Goal: Use online tool/utility: Utilize a website feature to perform a specific function

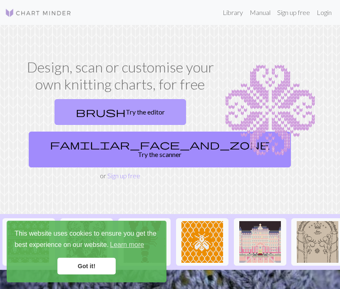
click at [110, 108] on link "brush Try the editor" at bounding box center [121, 112] width 132 height 26
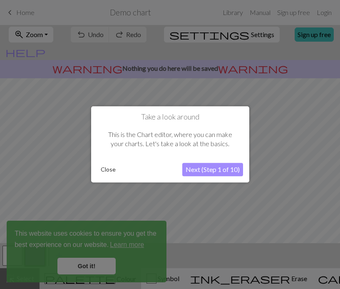
click at [91, 272] on div at bounding box center [170, 144] width 340 height 289
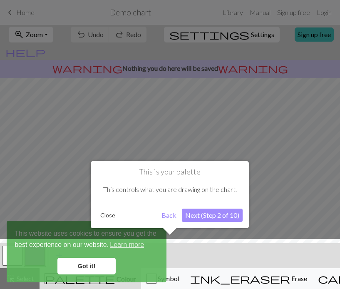
click at [91, 272] on div at bounding box center [170, 266] width 348 height 54
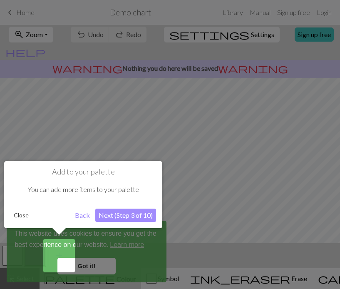
click at [91, 271] on div at bounding box center [170, 144] width 340 height 289
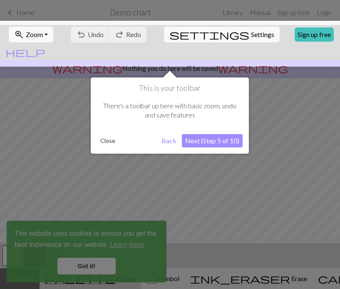
click at [95, 266] on div at bounding box center [170, 144] width 340 height 289
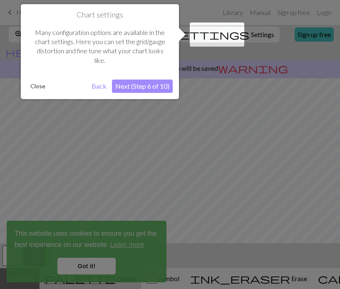
click at [95, 266] on div at bounding box center [170, 144] width 340 height 289
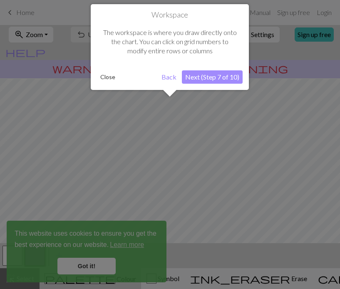
scroll to position [50, 0]
click at [95, 266] on div at bounding box center [170, 144] width 340 height 289
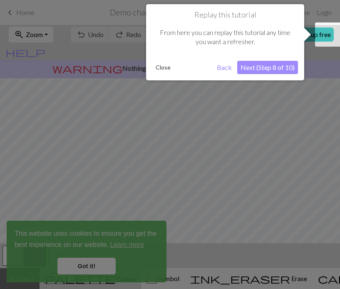
click at [95, 266] on div at bounding box center [170, 144] width 340 height 289
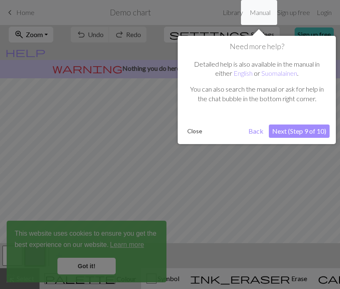
click at [95, 266] on div at bounding box center [170, 144] width 340 height 289
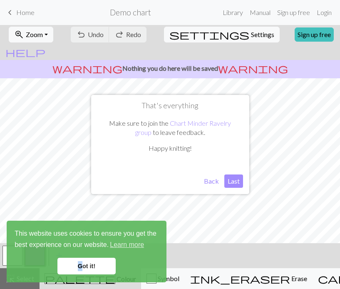
click at [95, 266] on link "Got it!" at bounding box center [86, 266] width 58 height 17
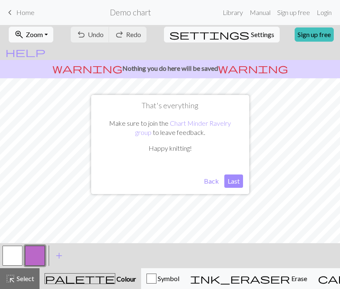
click at [218, 182] on button "Back" at bounding box center [212, 180] width 22 height 13
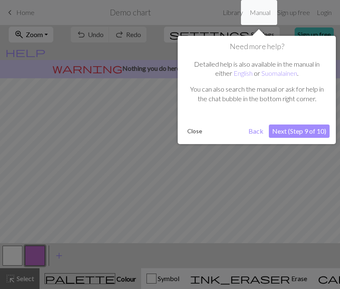
click at [284, 131] on button "Next (Step 9 of 10)" at bounding box center [299, 130] width 61 height 13
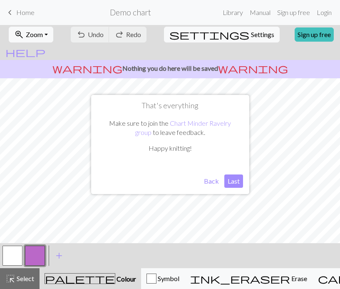
click at [234, 183] on button "Last" at bounding box center [233, 180] width 19 height 13
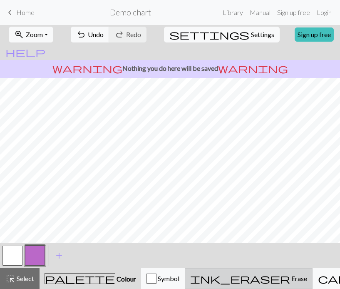
click at [290, 280] on span "Erase" at bounding box center [298, 278] width 17 height 8
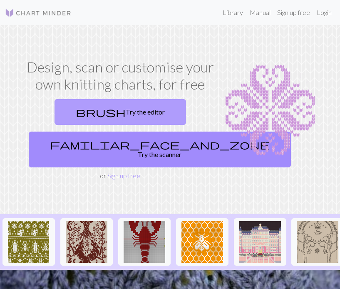
click at [117, 108] on link "brush Try the editor" at bounding box center [121, 112] width 132 height 26
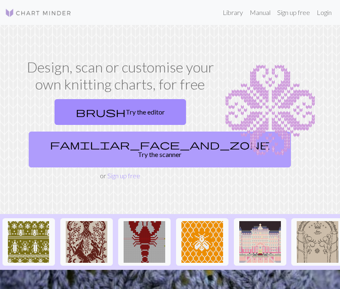
click at [141, 144] on link "familiar_face_and_zone Try the scanner" at bounding box center [160, 150] width 262 height 36
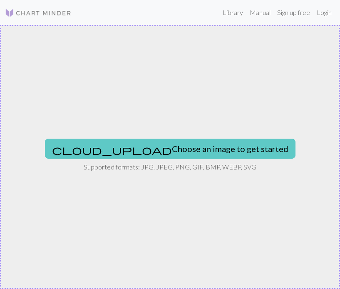
click at [197, 139] on button "cloud_upload Choose an image to get started" at bounding box center [170, 149] width 251 height 20
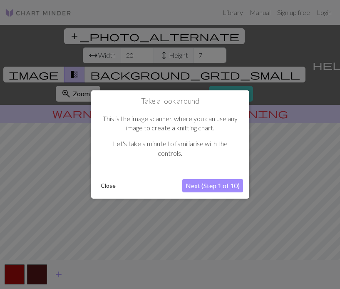
click at [109, 184] on button "Close" at bounding box center [108, 185] width 22 height 12
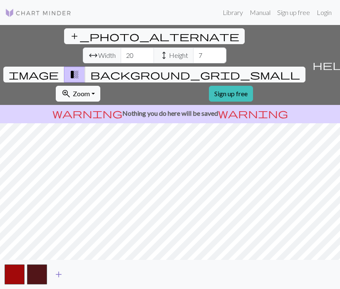
click at [57, 273] on span "add" at bounding box center [59, 274] width 10 height 12
click at [79, 274] on span "add" at bounding box center [81, 274] width 10 height 12
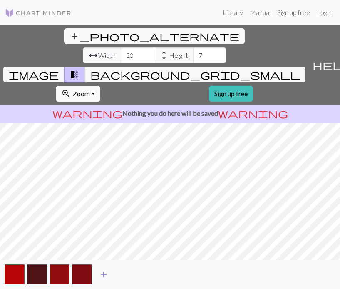
click at [101, 275] on span "add" at bounding box center [104, 274] width 10 height 12
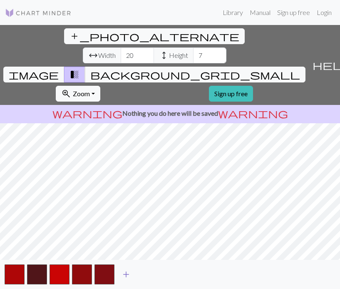
click at [124, 273] on span "add" at bounding box center [126, 274] width 10 height 12
click at [147, 271] on span "add" at bounding box center [149, 274] width 10 height 12
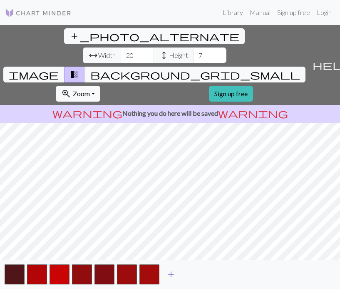
click at [169, 273] on span "add" at bounding box center [171, 274] width 10 height 12
click at [191, 274] on span "add" at bounding box center [194, 274] width 10 height 12
